Goal: Entertainment & Leisure: Consume media (video, audio)

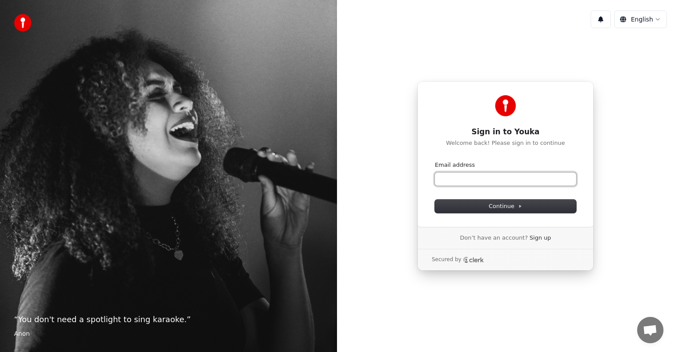
click at [476, 179] on input "Email address" at bounding box center [505, 178] width 141 height 13
type input "**********"
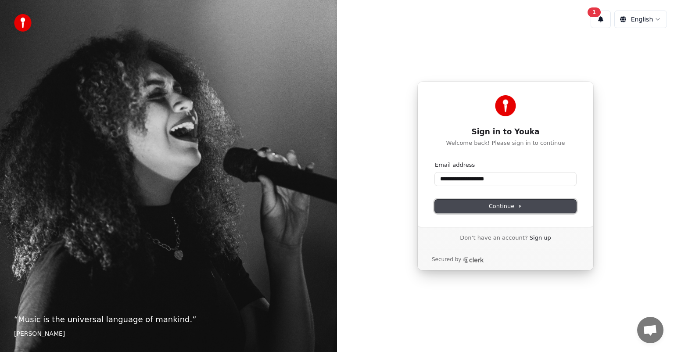
click at [505, 203] on span "Continue" at bounding box center [505, 206] width 33 height 8
type input "**********"
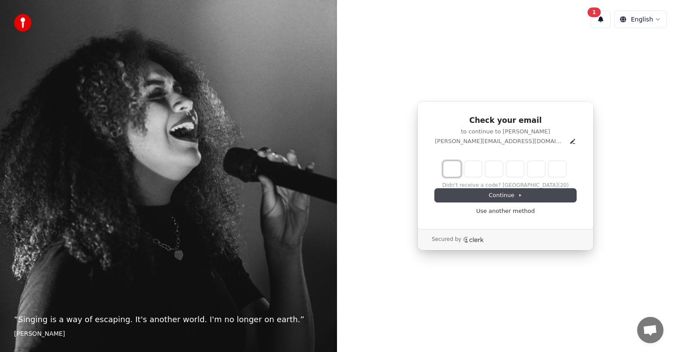
type input "*"
type input "**"
type input "*"
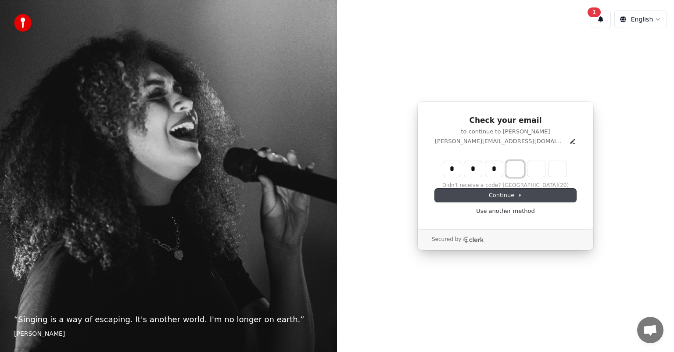
type input "***"
type input "*"
type input "****"
type input "*"
type input "******"
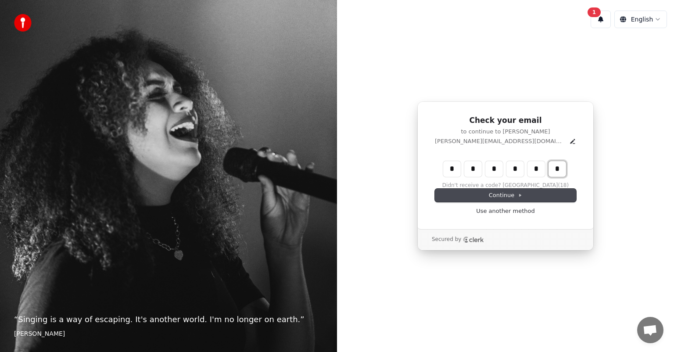
type input "*"
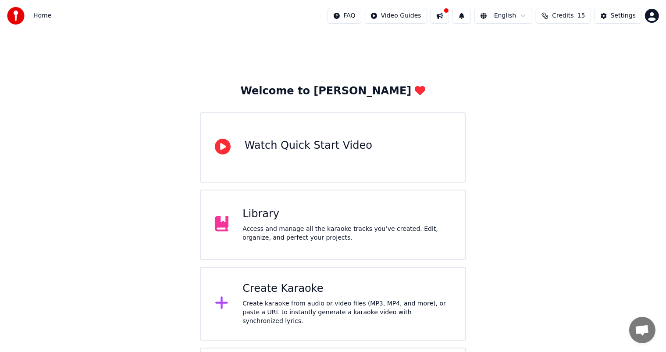
click at [565, 15] on span "Credits" at bounding box center [562, 15] width 21 height 9
click at [40, 16] on span "Home" at bounding box center [42, 15] width 18 height 9
click at [16, 18] on img at bounding box center [16, 16] width 18 height 18
click at [619, 13] on div "Settings" at bounding box center [623, 15] width 25 height 9
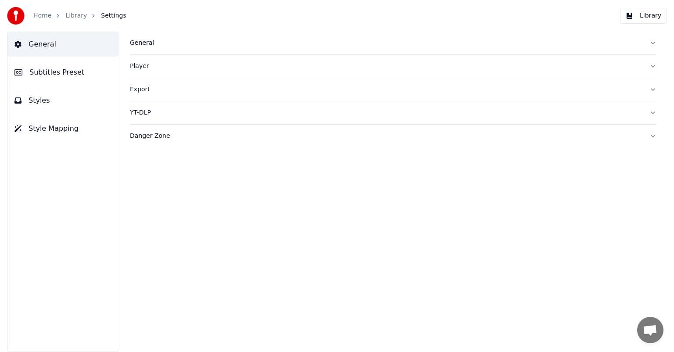
click at [51, 49] on span "General" at bounding box center [43, 44] width 28 height 11
click at [644, 16] on button "Library" at bounding box center [643, 16] width 47 height 16
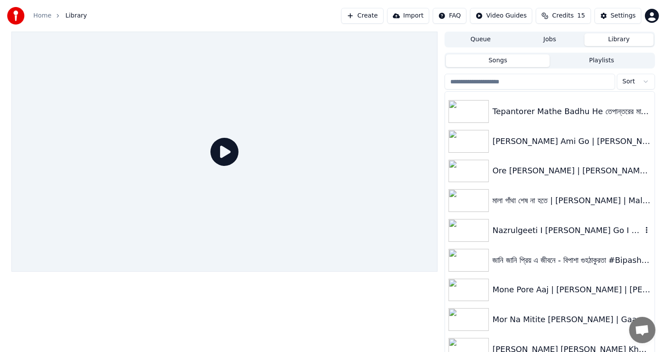
scroll to position [132, 0]
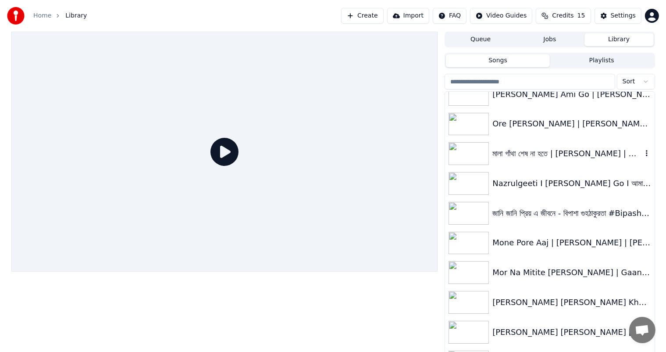
click at [517, 150] on div "মালা গাঁথা শেষ না হতে | [PERSON_NAME] | Mala Gatha Sesh Na Hote | [PERSON_NAME]…" at bounding box center [568, 153] width 150 height 12
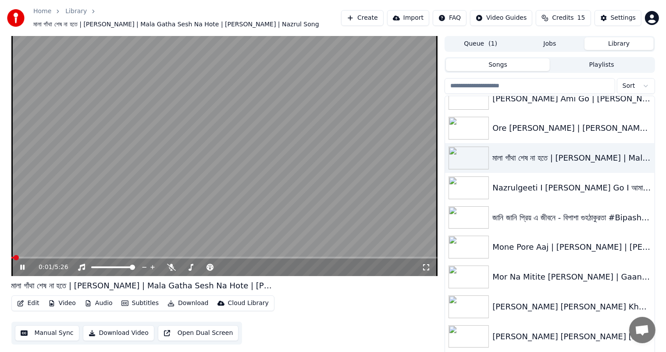
click at [328, 193] on video at bounding box center [224, 156] width 427 height 240
click at [547, 47] on button "Jobs" at bounding box center [549, 43] width 69 height 13
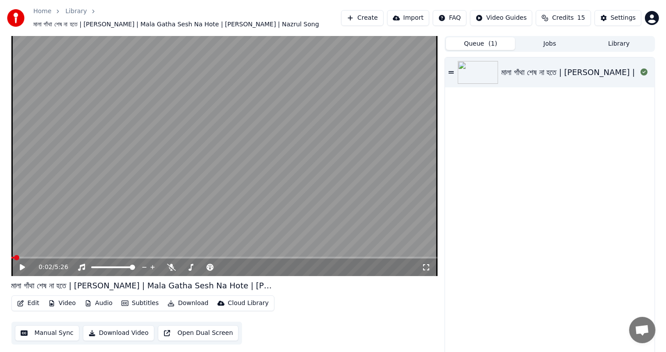
click at [485, 46] on button "Queue ( 1 )" at bounding box center [480, 43] width 69 height 13
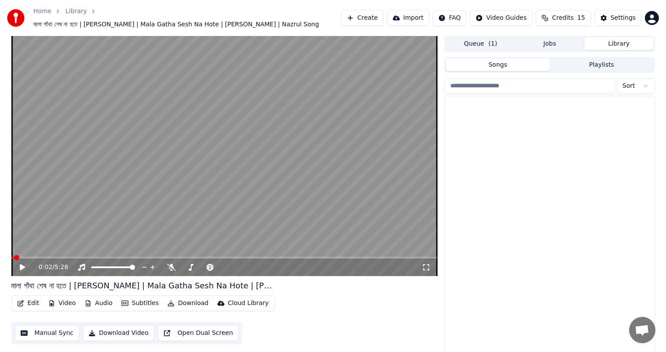
click at [633, 42] on button "Library" at bounding box center [619, 43] width 69 height 13
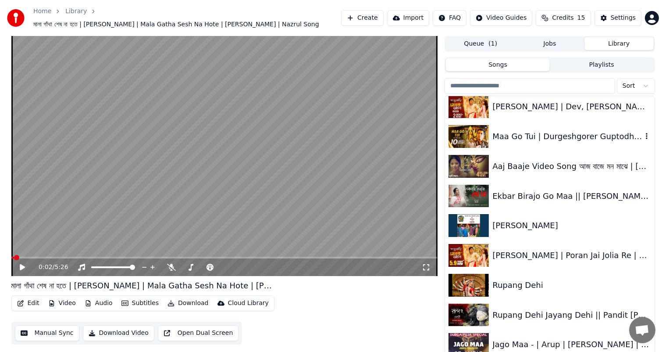
scroll to position [750, 0]
click at [332, 309] on div "Edit Video Audio Subtitles Download Cloud Library Manual Sync Download Video Op…" at bounding box center [224, 319] width 427 height 49
click at [545, 220] on div "[PERSON_NAME]" at bounding box center [568, 225] width 150 height 12
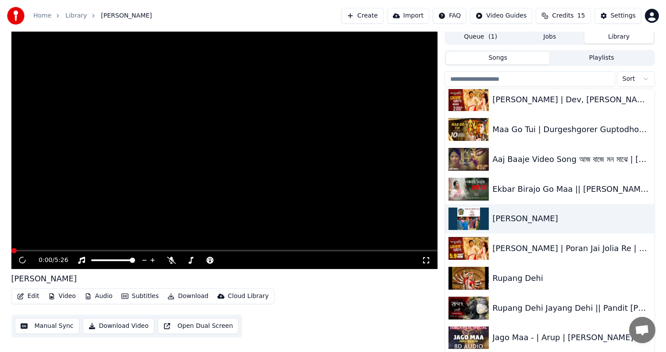
scroll to position [4, 0]
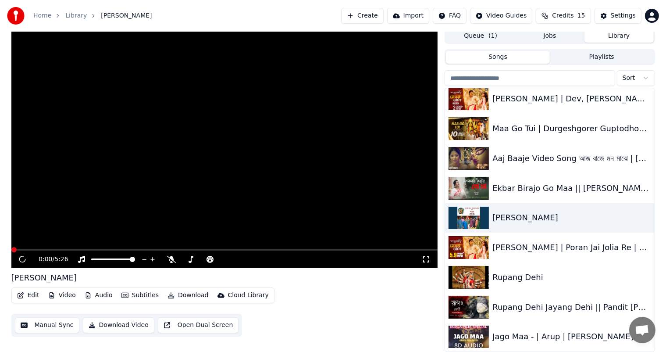
click at [219, 207] on video at bounding box center [224, 148] width 427 height 240
click at [170, 191] on video at bounding box center [224, 148] width 427 height 240
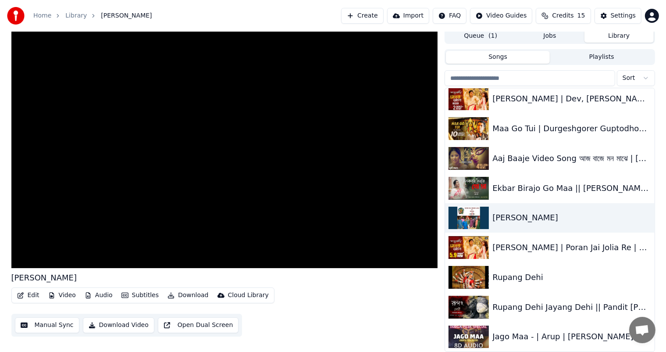
click at [398, 318] on div "Edit Video Audio Subtitles Download Cloud Library Manual Sync Download Video Op…" at bounding box center [224, 311] width 427 height 49
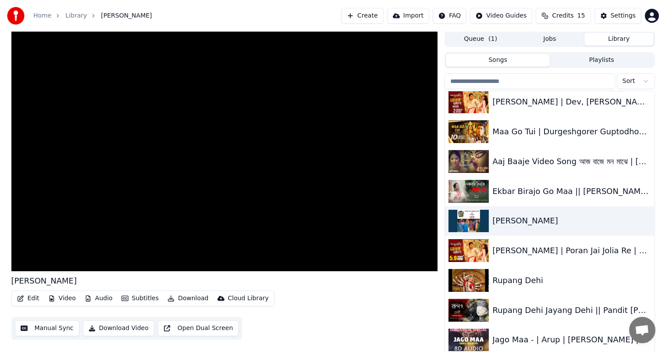
scroll to position [0, 0]
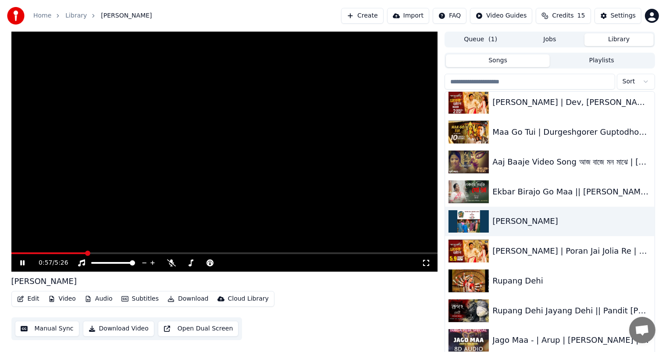
click at [348, 201] on video at bounding box center [224, 152] width 427 height 240
click at [263, 207] on video at bounding box center [224, 152] width 427 height 240
click at [104, 253] on span at bounding box center [224, 253] width 427 height 2
click at [137, 254] on span at bounding box center [224, 253] width 427 height 2
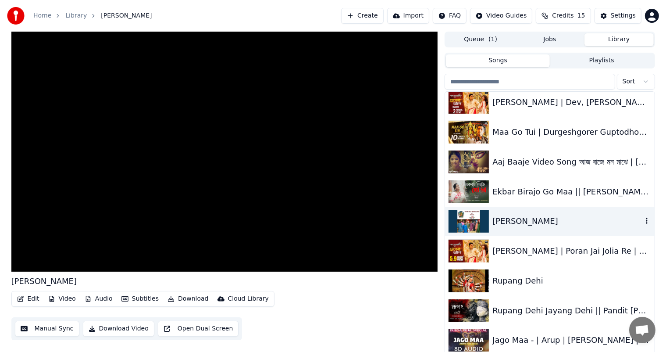
click at [544, 217] on div "[PERSON_NAME]" at bounding box center [568, 221] width 150 height 12
click at [508, 215] on div "[PERSON_NAME]" at bounding box center [568, 221] width 150 height 12
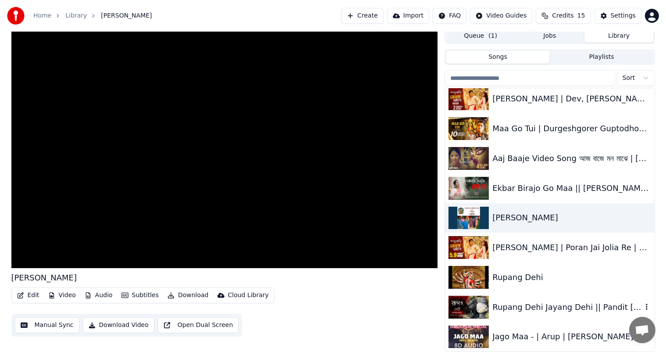
click at [523, 304] on div "Rupang Dehi Jayang Dehi || Pandit [PERSON_NAME] || Durga Stotram, argala stotram" at bounding box center [568, 307] width 150 height 12
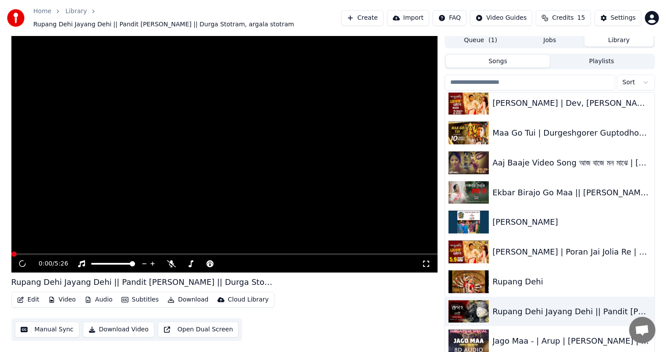
click at [209, 207] on video at bounding box center [224, 152] width 427 height 240
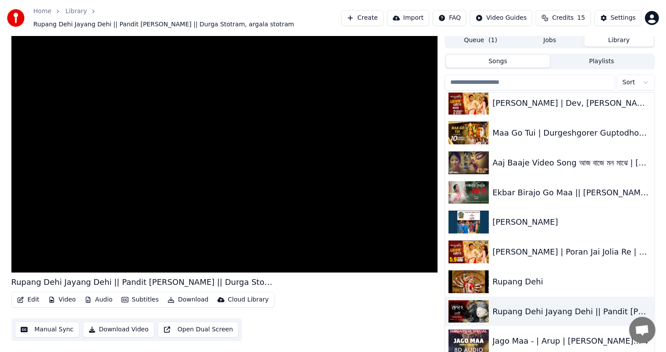
click at [540, 335] on div "Jago Maa - | Arup | [PERSON_NAME] | জাগো মা | [DATE] Special" at bounding box center [568, 341] width 150 height 12
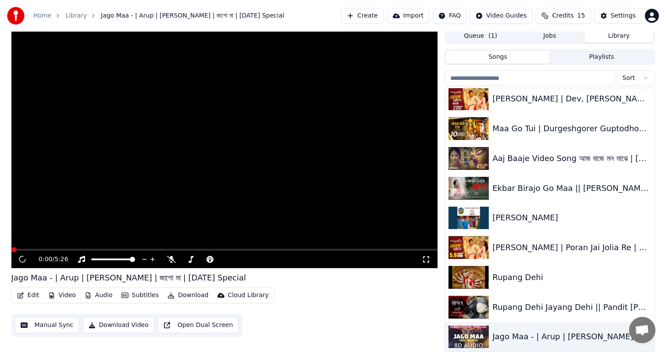
click at [236, 144] on video at bounding box center [224, 148] width 427 height 240
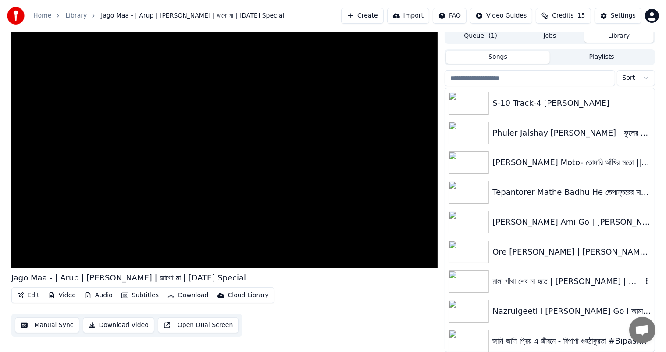
click at [530, 278] on div "মালা গাঁথা শেষ না হতে | [PERSON_NAME] | Mala Gatha Sesh Na Hote | [PERSON_NAME]…" at bounding box center [568, 281] width 150 height 12
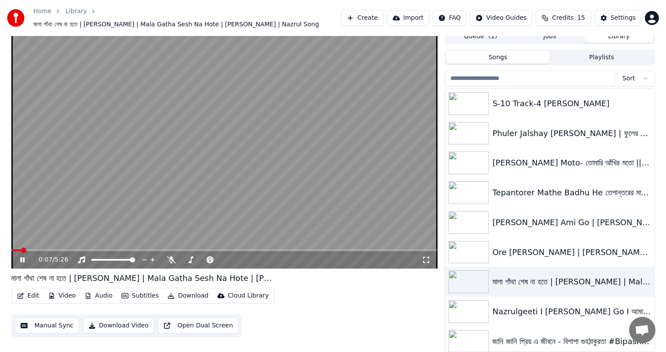
click at [46, 11] on link "Home" at bounding box center [42, 11] width 18 height 9
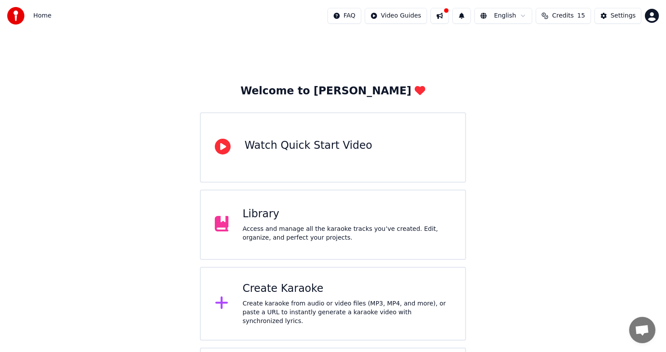
click at [334, 237] on div "Access and manage all the karaoke tracks you’ve created. Edit, organize, and pe…" at bounding box center [347, 234] width 209 height 18
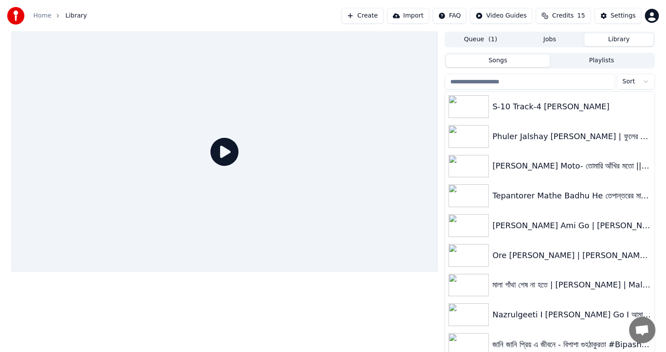
click at [42, 14] on link "Home" at bounding box center [42, 15] width 18 height 9
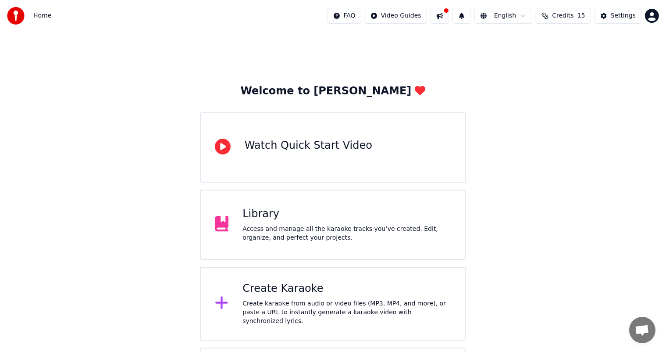
click at [325, 299] on div "Create Karaoke Create karaoke from audio or video files (MP3, MP4, and more), o…" at bounding box center [347, 304] width 209 height 44
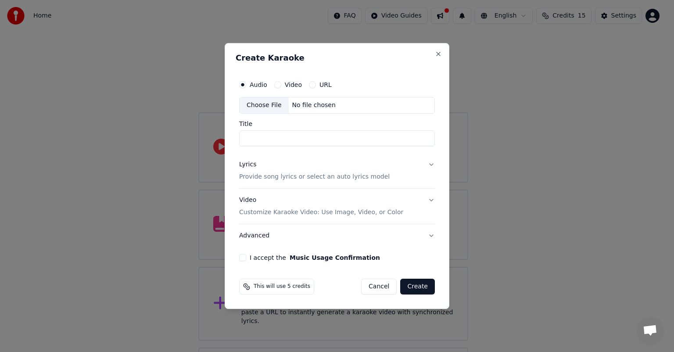
click at [309, 82] on button "URL" at bounding box center [312, 84] width 7 height 7
click at [305, 108] on input "text" at bounding box center [337, 106] width 196 height 18
paste input "**********"
type input "**********"
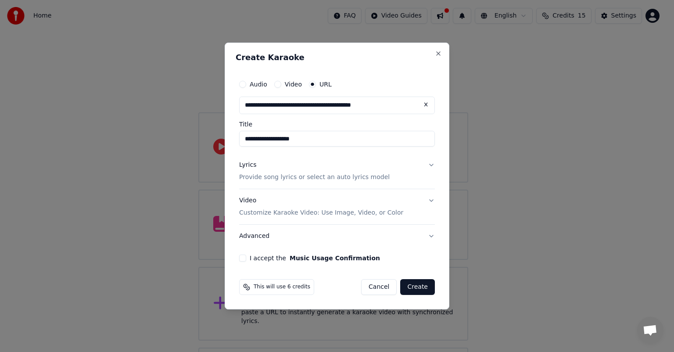
type input "**********"
click at [243, 257] on button "I accept the Music Usage Confirmation" at bounding box center [242, 257] width 7 height 7
click at [418, 289] on button "Create" at bounding box center [417, 287] width 35 height 16
type input "**********"
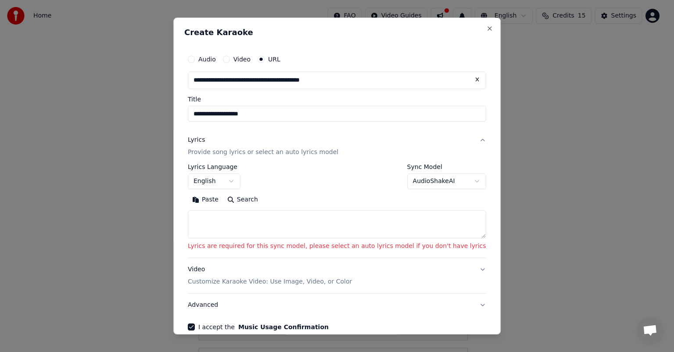
scroll to position [44, 0]
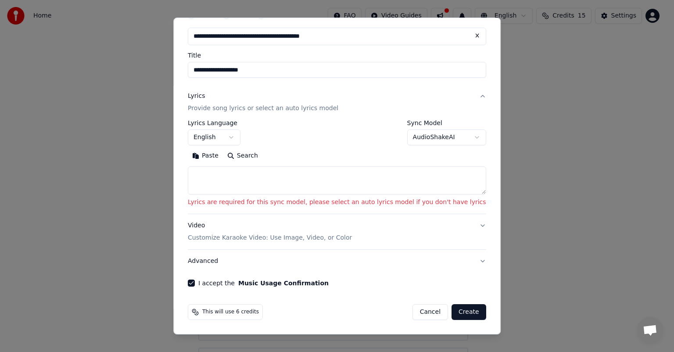
click at [195, 284] on button "I accept the Music Usage Confirmation" at bounding box center [191, 282] width 7 height 7
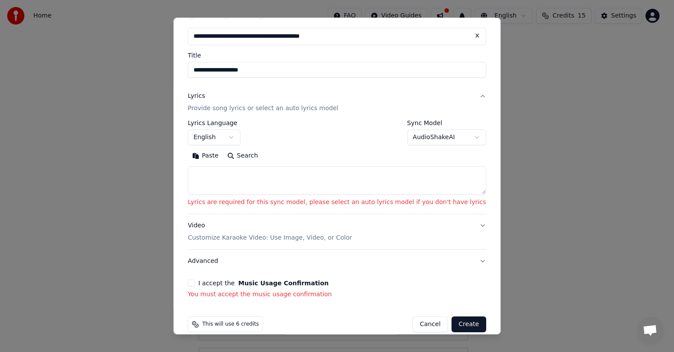
click at [451, 322] on button "Create" at bounding box center [468, 324] width 35 height 16
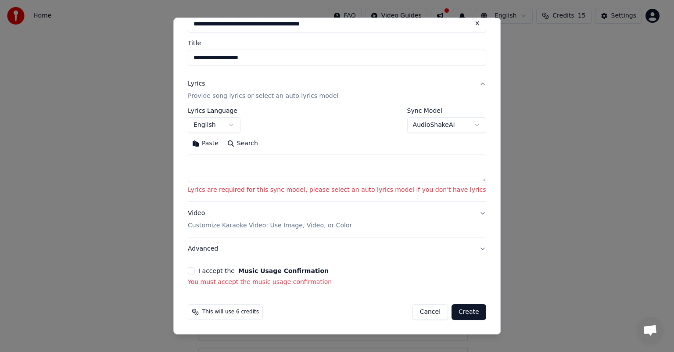
click at [195, 268] on button "I accept the Music Usage Confirmation" at bounding box center [191, 270] width 7 height 7
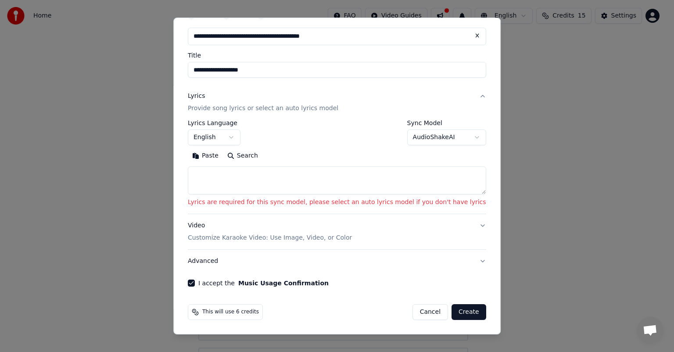
scroll to position [44, 0]
click at [310, 190] on textarea at bounding box center [337, 180] width 298 height 28
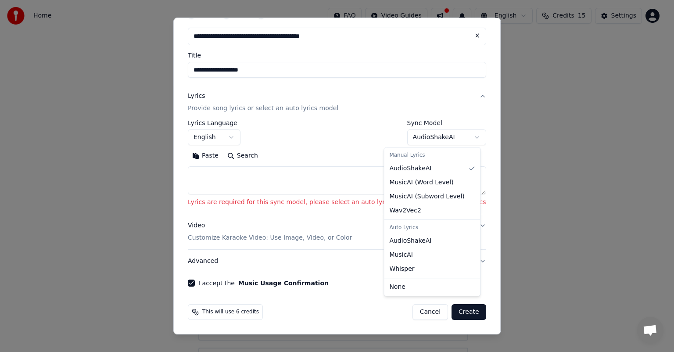
click at [425, 136] on body "**********" at bounding box center [333, 210] width 666 height 421
click at [442, 157] on div "Manual Lyrics" at bounding box center [432, 155] width 93 height 12
select select "**********"
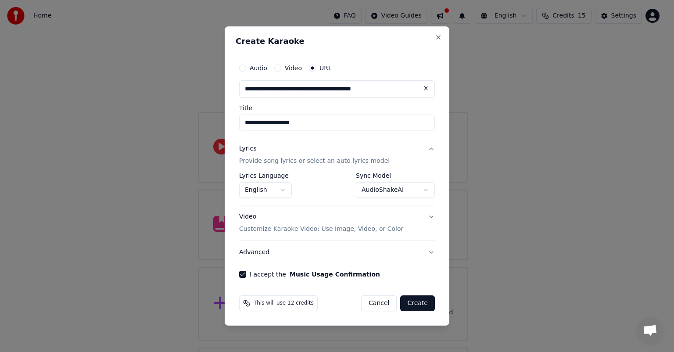
scroll to position [0, 0]
click at [425, 302] on button "Create" at bounding box center [417, 303] width 35 height 16
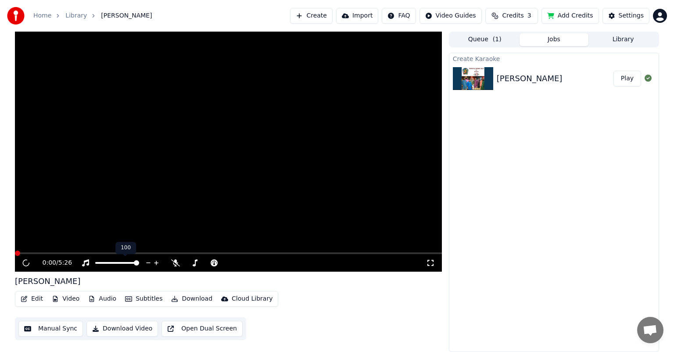
click at [99, 211] on video at bounding box center [228, 152] width 427 height 240
click at [515, 80] on div "[PERSON_NAME]" at bounding box center [530, 78] width 66 height 12
click at [628, 79] on button "Play" at bounding box center [627, 79] width 28 height 16
click at [180, 196] on video at bounding box center [228, 152] width 427 height 240
click at [207, 246] on video at bounding box center [228, 152] width 427 height 240
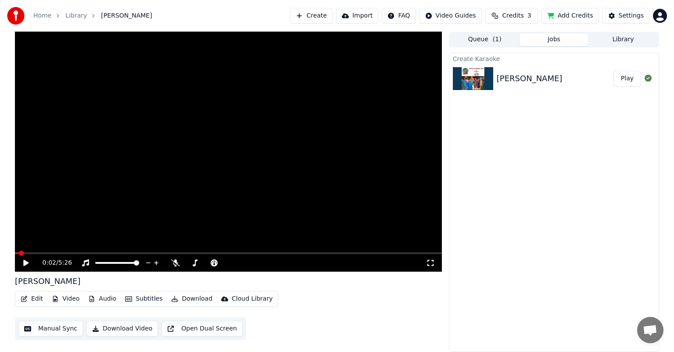
click at [33, 235] on video at bounding box center [228, 152] width 427 height 240
click at [240, 256] on span at bounding box center [241, 252] width 5 height 5
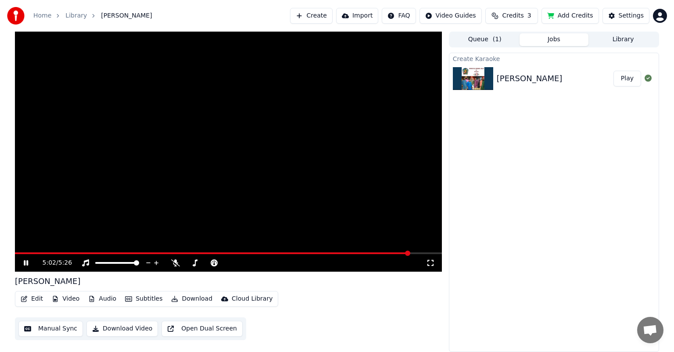
click at [410, 251] on span at bounding box center [407, 252] width 5 height 5
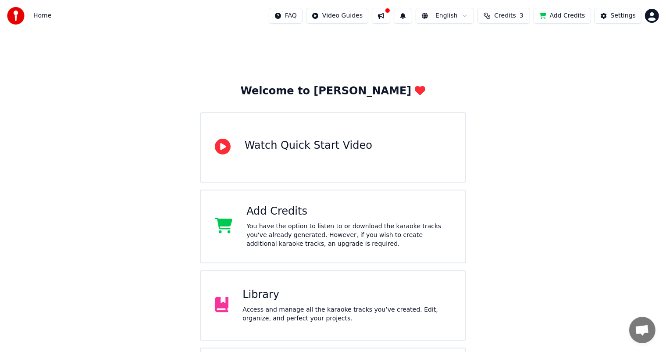
click at [379, 16] on button at bounding box center [381, 16] width 18 height 16
click at [118, 112] on div "Welcome to Youka Watch Quick Start Video Add Credits You have the option to lis…" at bounding box center [333, 271] width 666 height 479
click at [283, 296] on div "Library" at bounding box center [347, 295] width 209 height 14
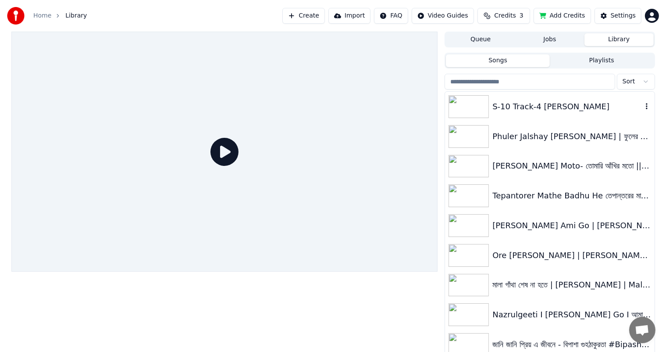
click at [574, 110] on div "S-10 Track-4 [PERSON_NAME]" at bounding box center [568, 106] width 150 height 12
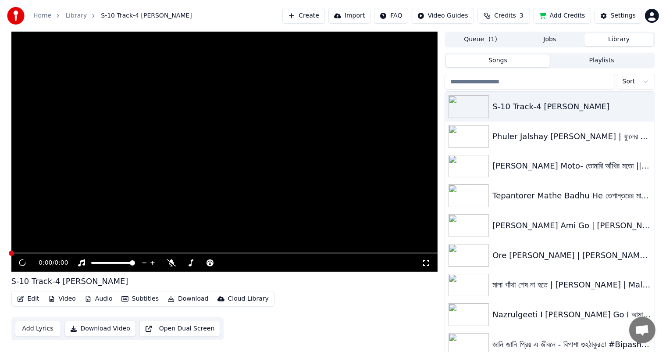
click at [129, 220] on video at bounding box center [224, 152] width 427 height 240
click at [14, 256] on span at bounding box center [11, 252] width 5 height 5
click at [86, 214] on video at bounding box center [224, 152] width 427 height 240
click at [22, 260] on icon at bounding box center [28, 262] width 21 height 7
click at [14, 256] on span at bounding box center [11, 252] width 5 height 5
